Goal: Transaction & Acquisition: Subscribe to service/newsletter

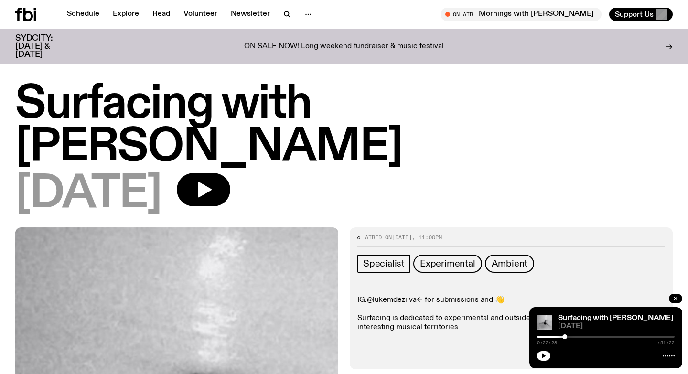
scroll to position [419, 0]
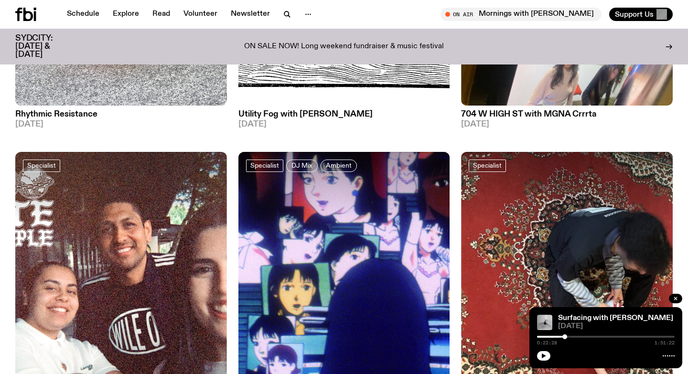
scroll to position [1006, 0]
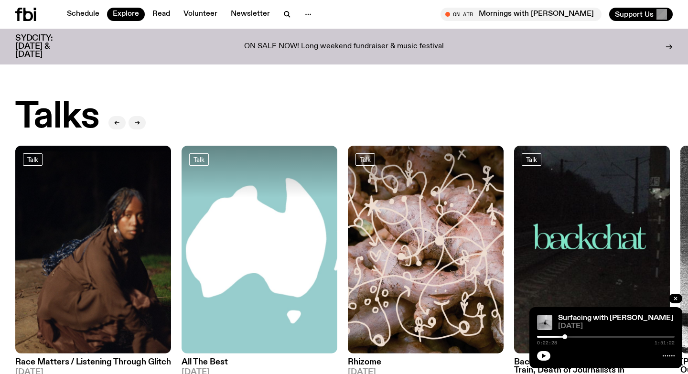
scroll to position [728, 0]
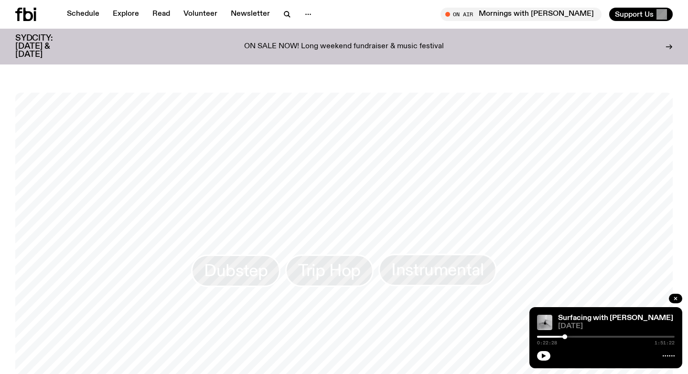
scroll to position [424, 0]
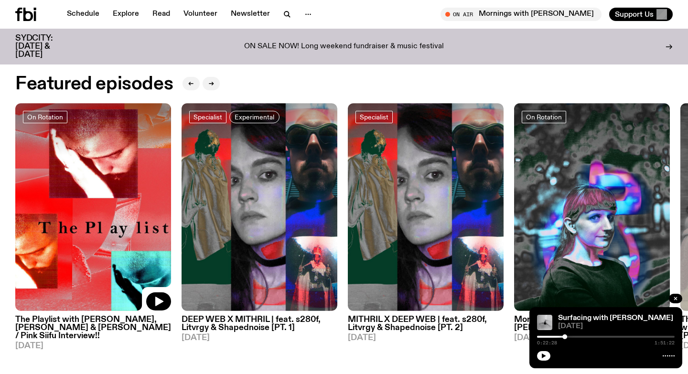
click at [35, 244] on img at bounding box center [93, 207] width 156 height 208
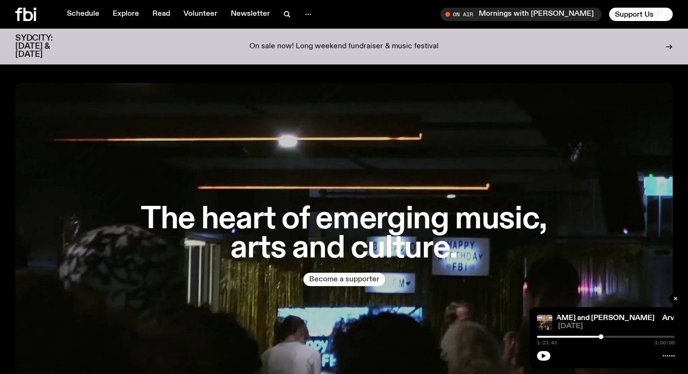
click at [351, 273] on button "Become a supporter" at bounding box center [344, 279] width 82 height 13
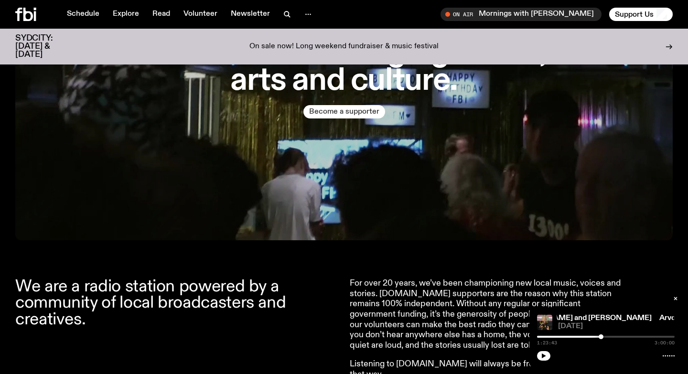
scroll to position [168, 0]
